Goal: Task Accomplishment & Management: Manage account settings

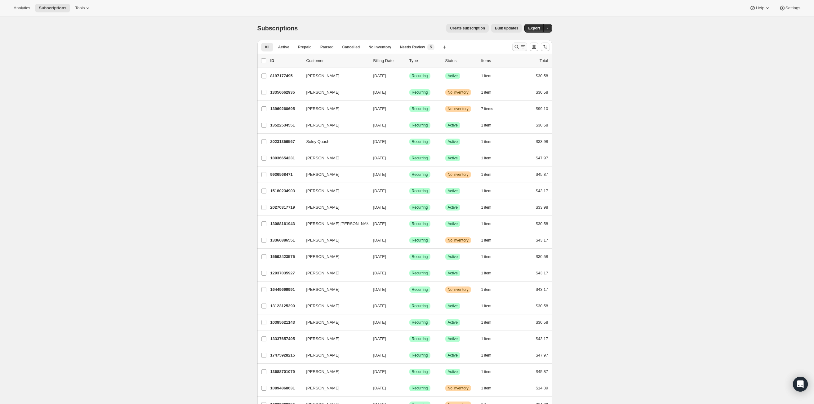
click at [520, 46] on icon "Search and filter results" at bounding box center [516, 47] width 6 height 6
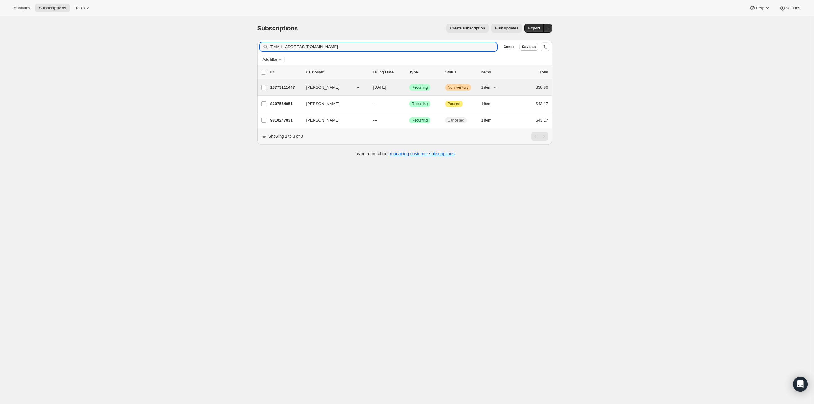
type input "[EMAIL_ADDRESS][DOMAIN_NAME]"
click at [287, 88] on p "13773111447" at bounding box center [285, 87] width 31 height 6
